Goal: Task Accomplishment & Management: Manage account settings

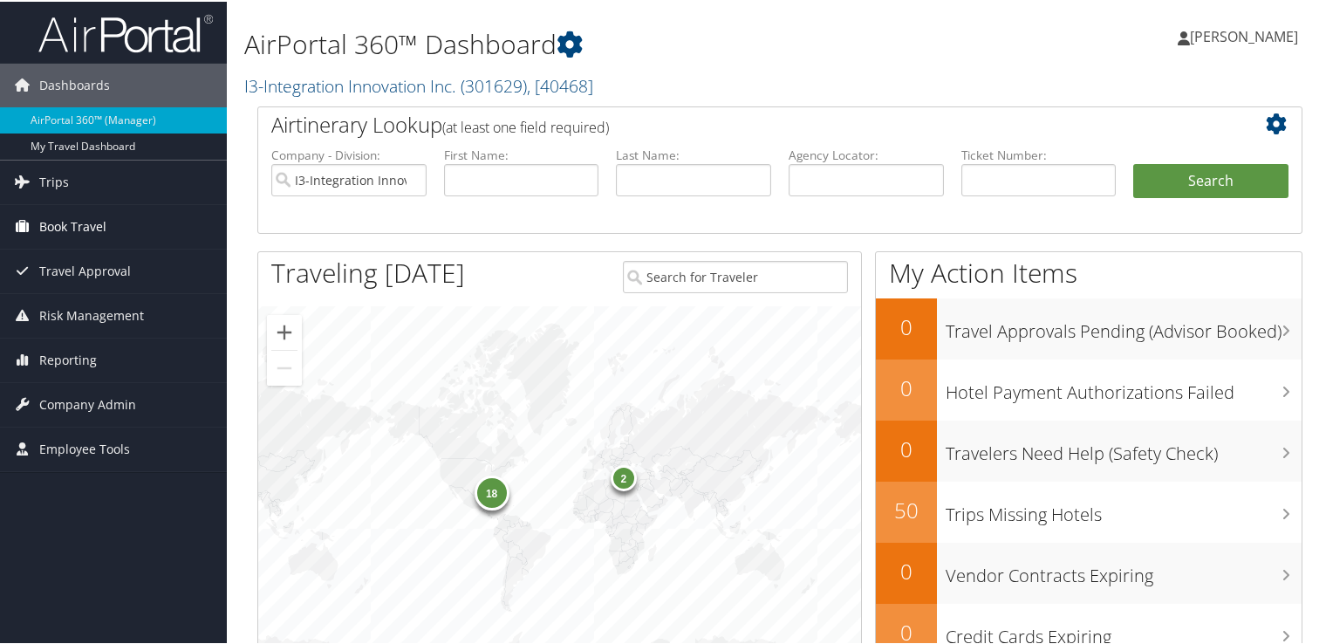
click at [114, 227] on link "Book Travel" at bounding box center [113, 225] width 227 height 44
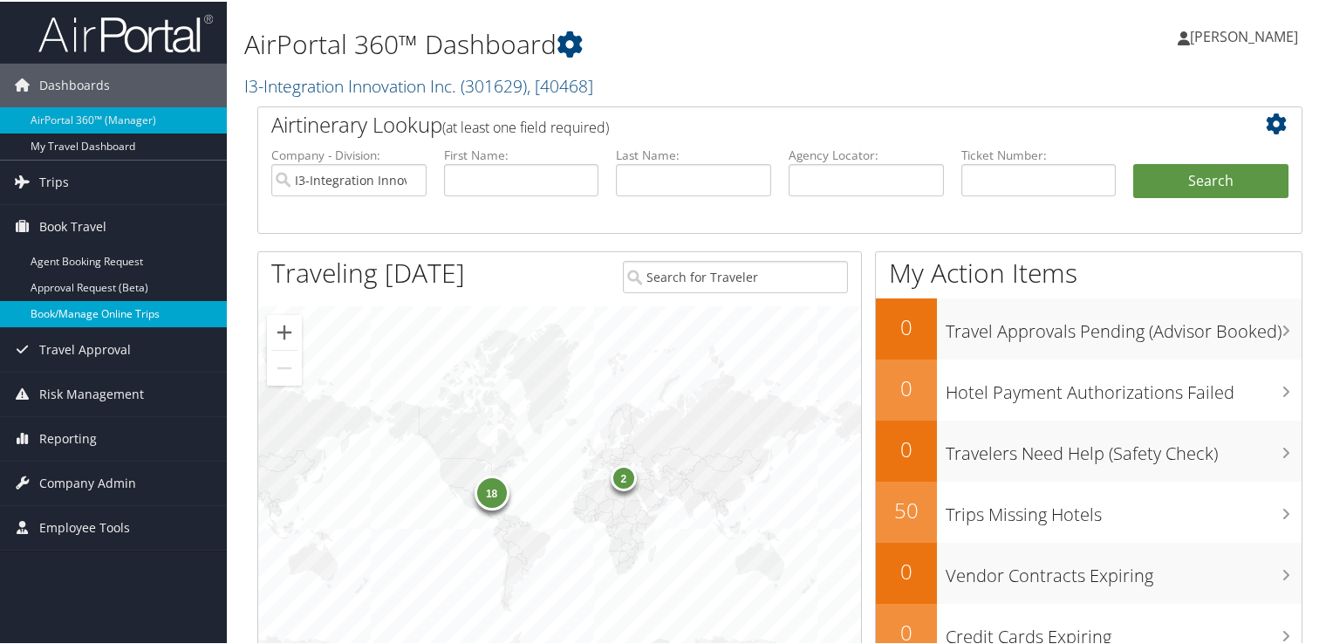
click at [112, 311] on link "Book/Manage Online Trips" at bounding box center [113, 312] width 227 height 26
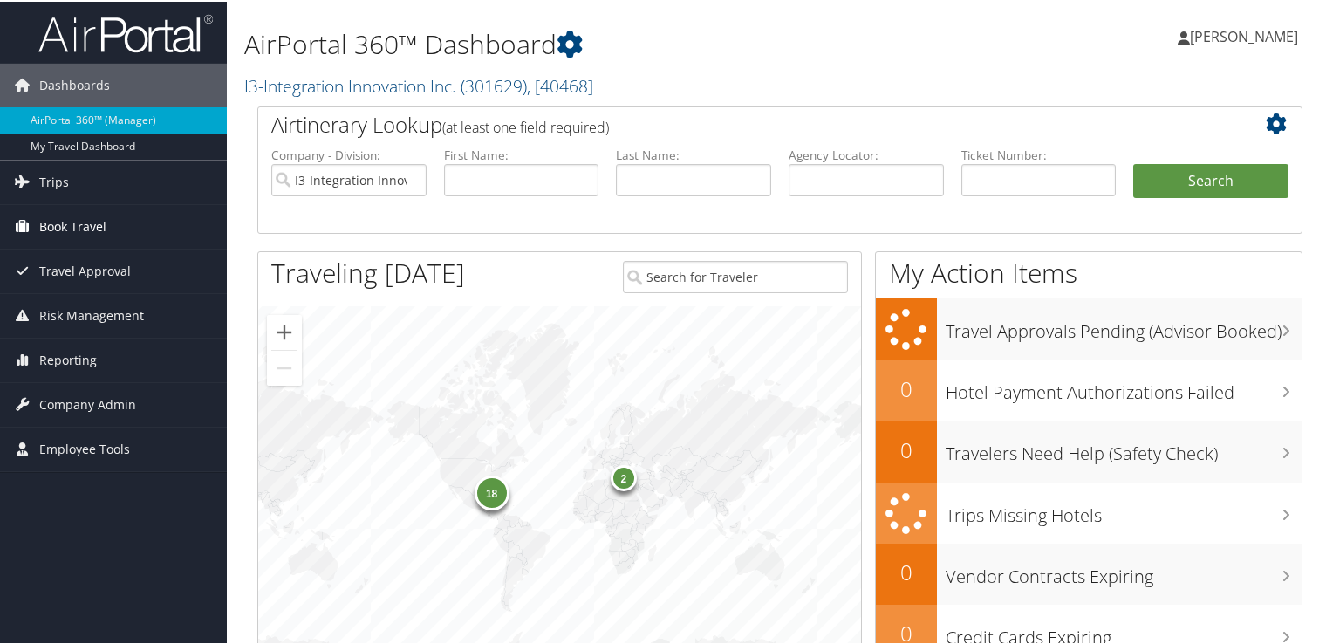
click at [78, 229] on span "Book Travel" at bounding box center [72, 225] width 67 height 44
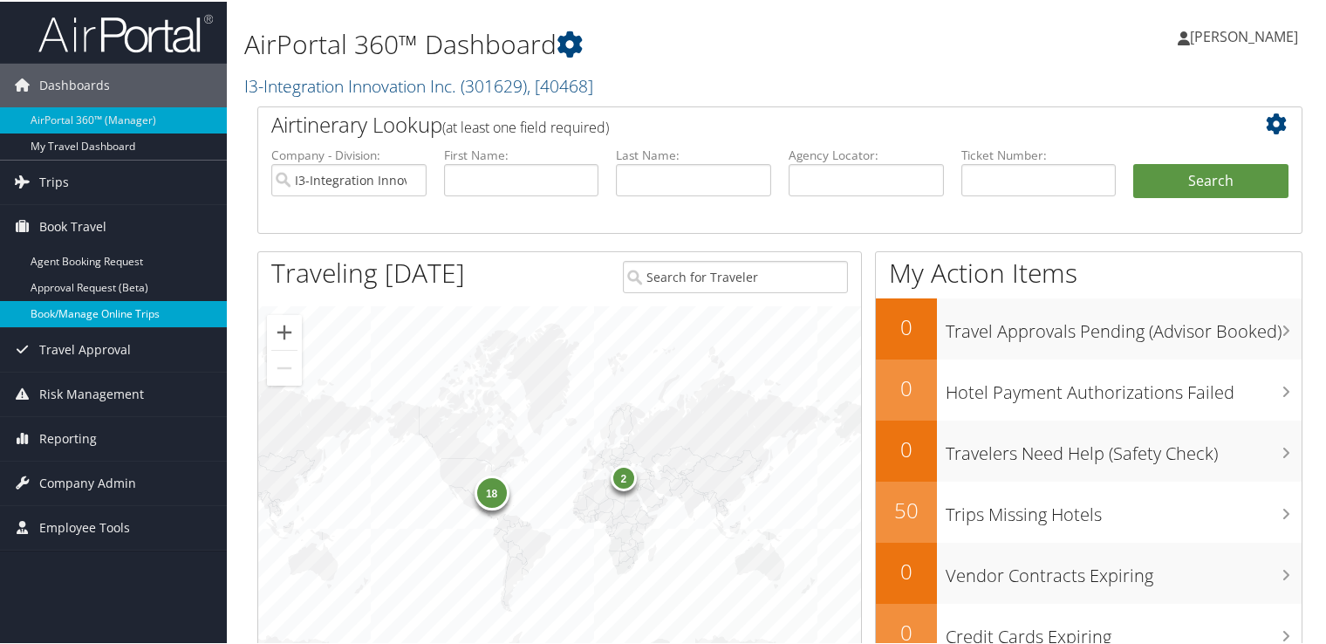
click at [92, 316] on link "Book/Manage Online Trips" at bounding box center [113, 312] width 227 height 26
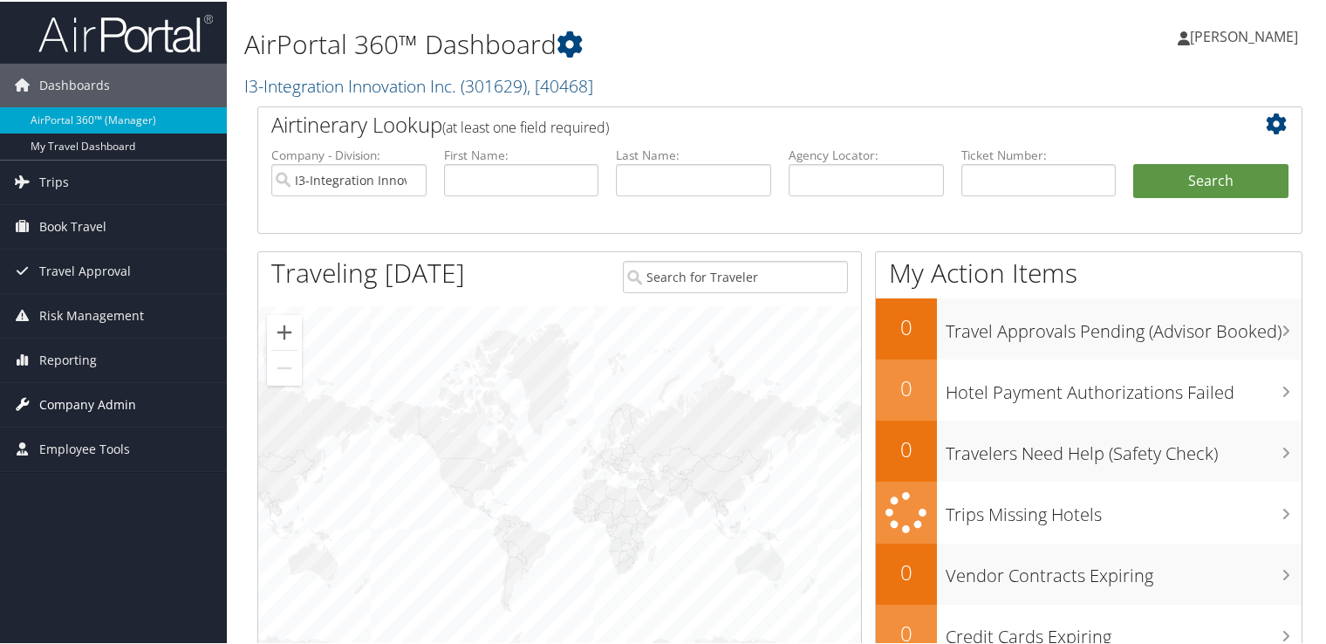
click at [105, 396] on span "Company Admin" at bounding box center [87, 403] width 97 height 44
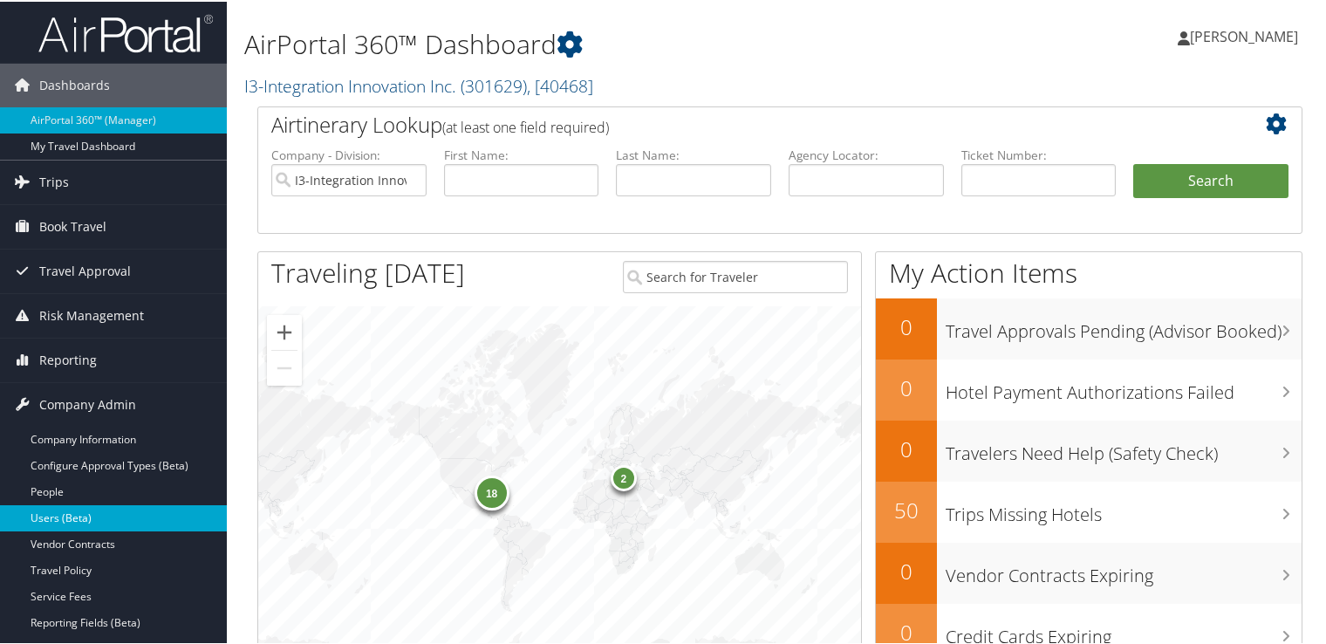
click at [71, 504] on link "Users (Beta)" at bounding box center [113, 516] width 227 height 26
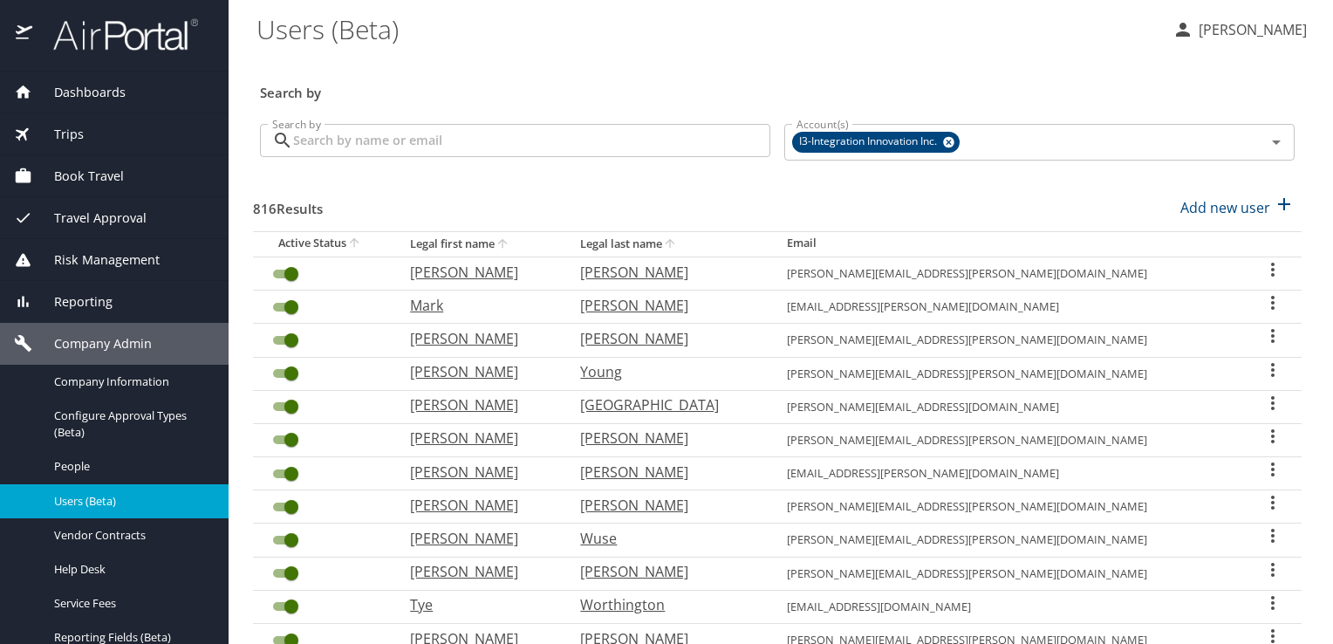
click at [447, 133] on input "Search by" at bounding box center [531, 140] width 477 height 33
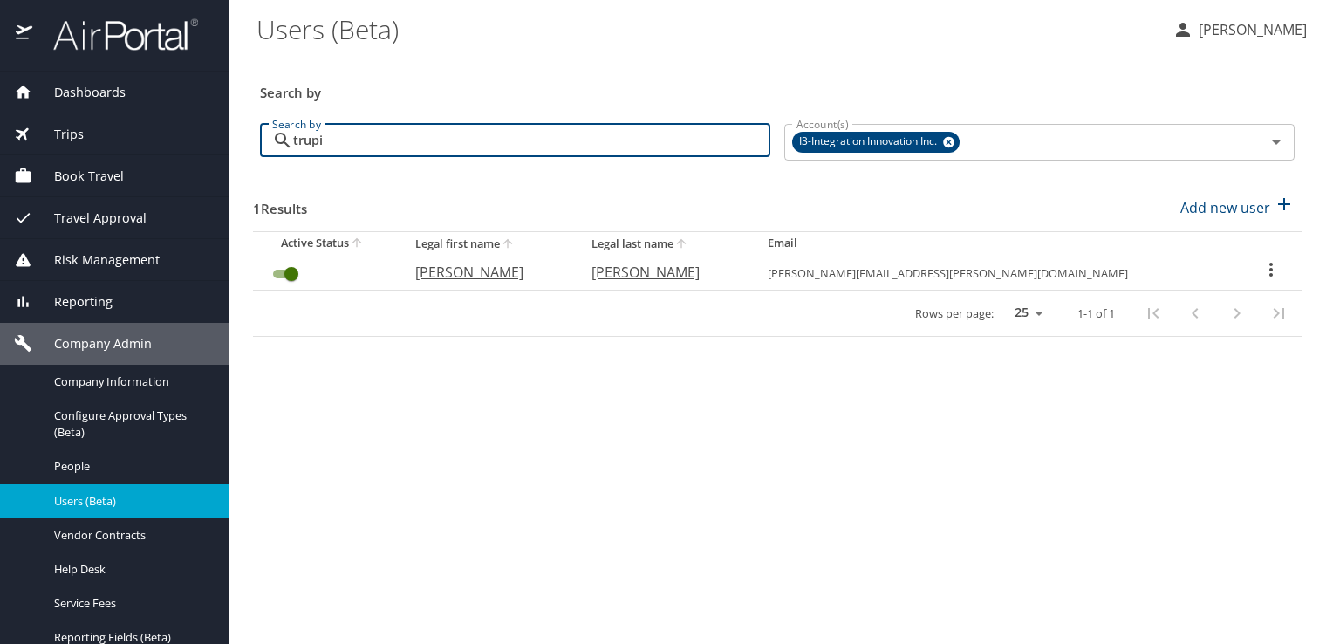
type input "trupi"
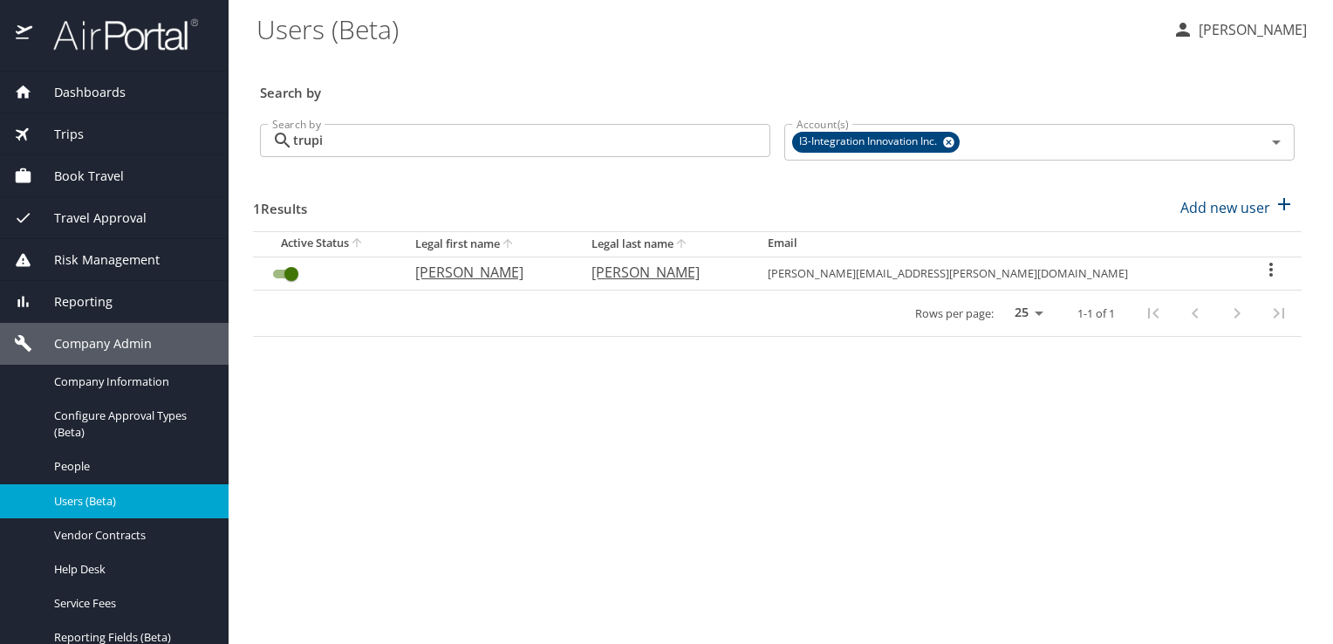
click at [1260, 268] on icon "User Search Table" at bounding box center [1270, 269] width 21 height 21
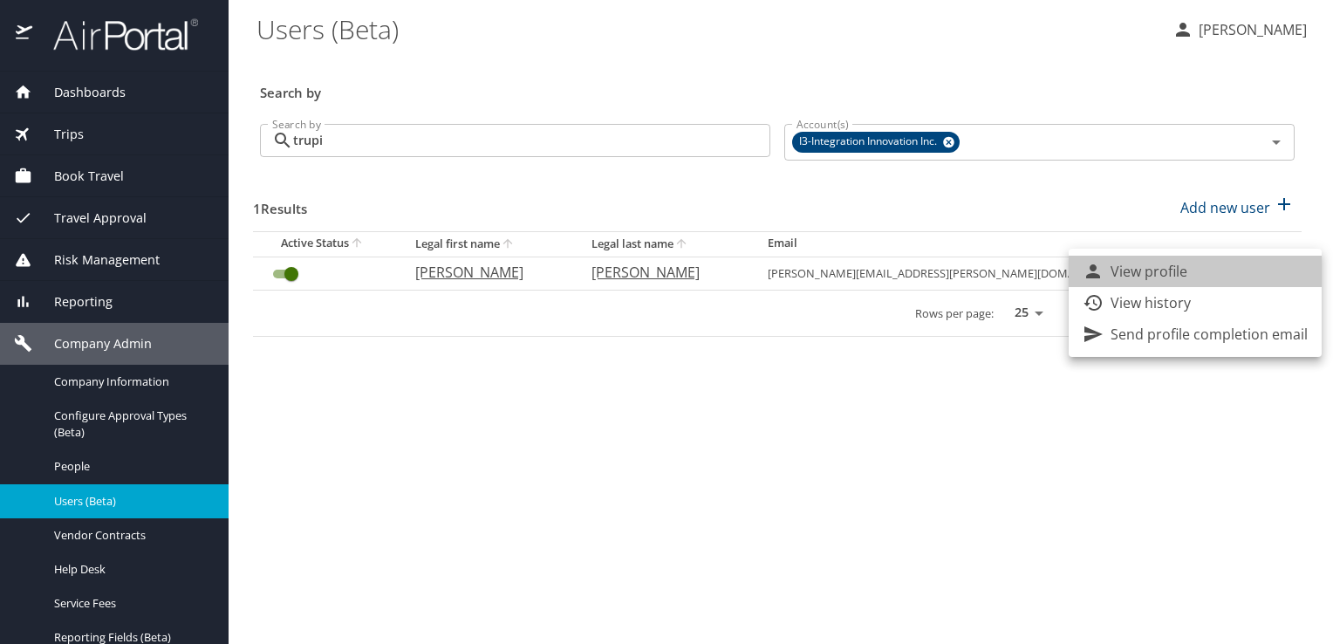
click at [1195, 271] on li "View profile" at bounding box center [1194, 271] width 253 height 31
select select "US"
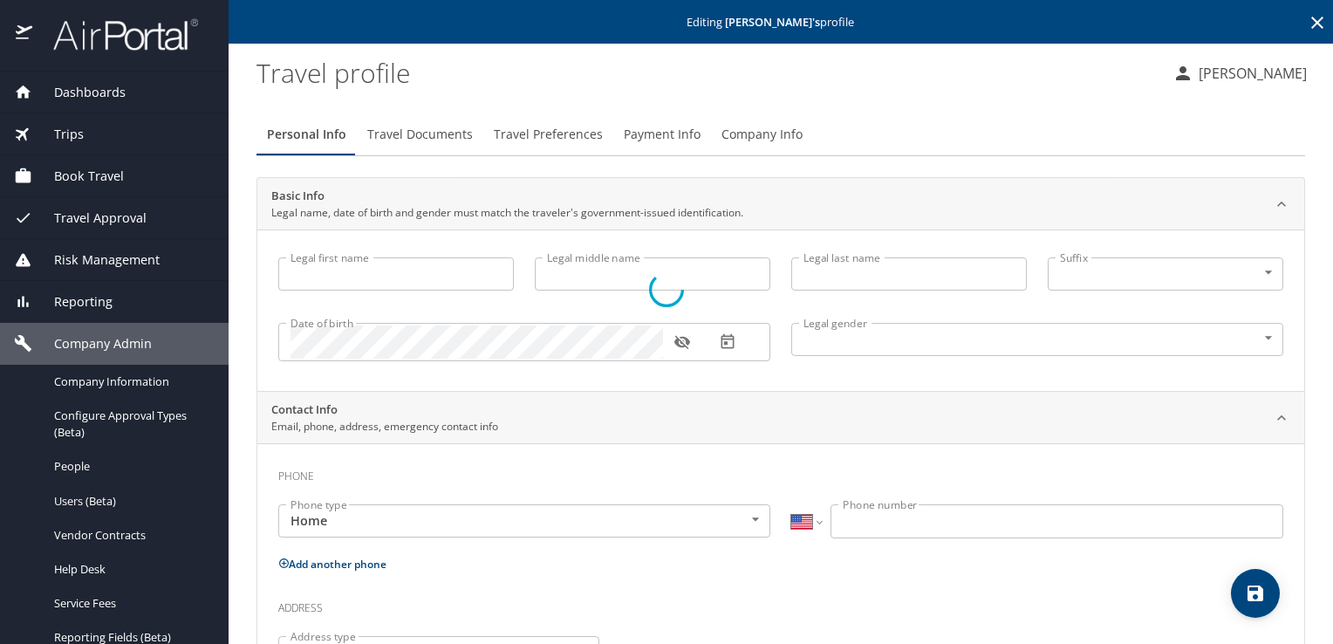
type input "[PERSON_NAME]"
type input "[DEMOGRAPHIC_DATA]"
type input "[PERSON_NAME]"
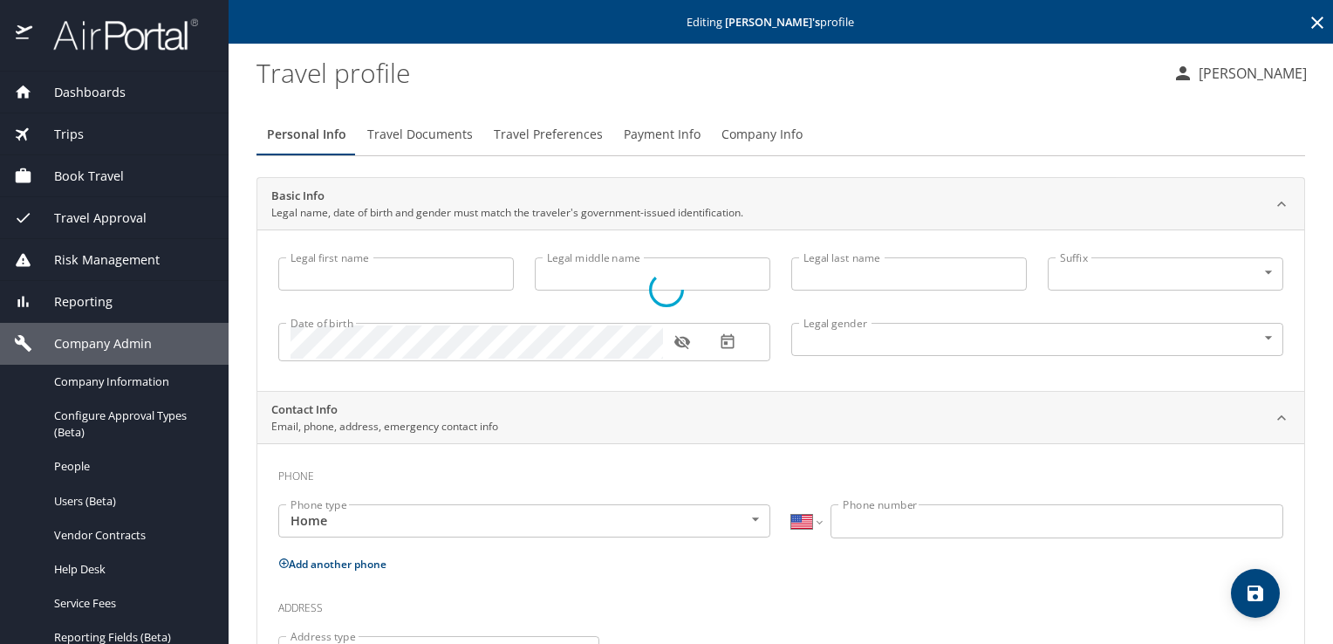
select select "UG"
type input "6514432"
select select "US"
select select "UG"
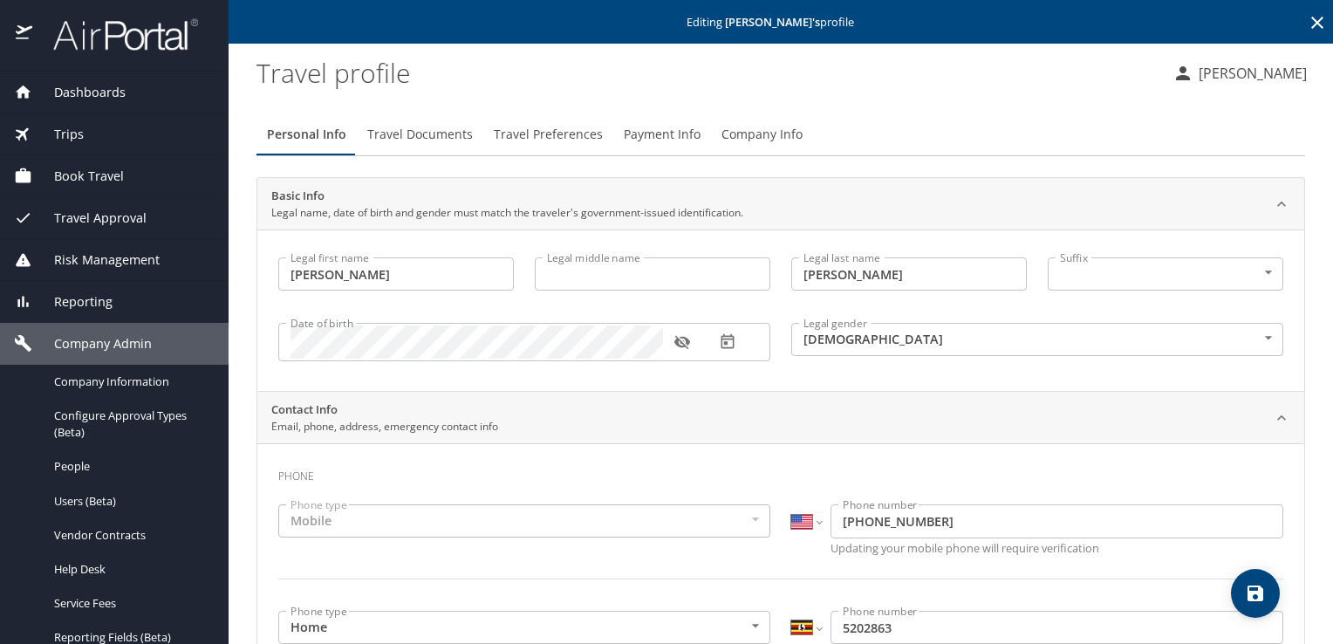
click at [680, 345] on icon "button" at bounding box center [681, 341] width 17 height 17
click at [1307, 16] on icon at bounding box center [1317, 22] width 21 height 21
